Goal: Task Accomplishment & Management: Use online tool/utility

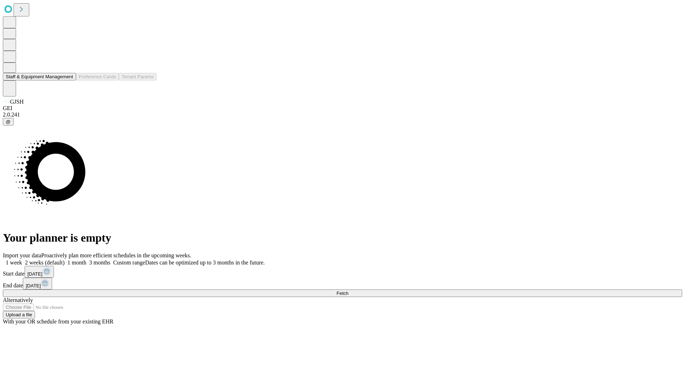
click at [68, 80] on button "Staff & Equipment Management" at bounding box center [39, 76] width 73 height 7
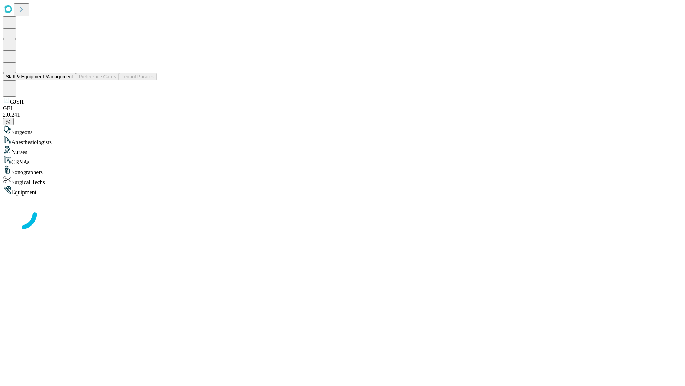
click at [68, 80] on button "Staff & Equipment Management" at bounding box center [39, 76] width 73 height 7
